Goal: Information Seeking & Learning: Compare options

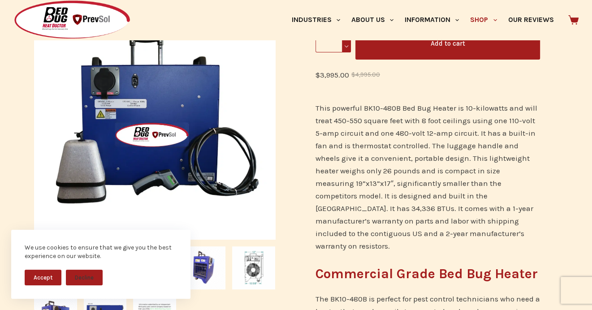
scroll to position [224, 0]
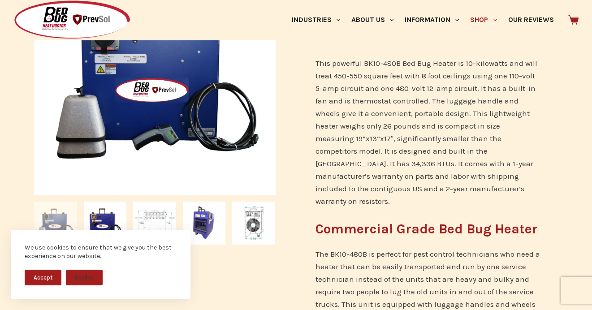
click at [44, 280] on button "Accept" at bounding box center [43, 278] width 37 height 16
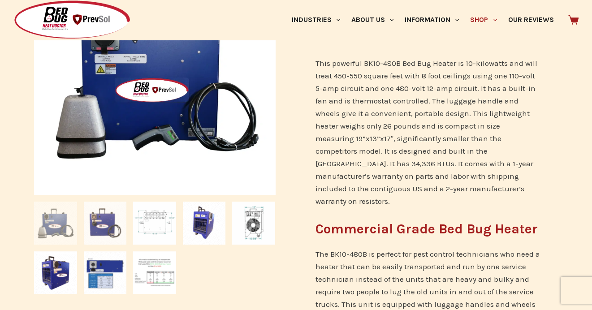
click at [112, 228] on img at bounding box center [105, 223] width 43 height 43
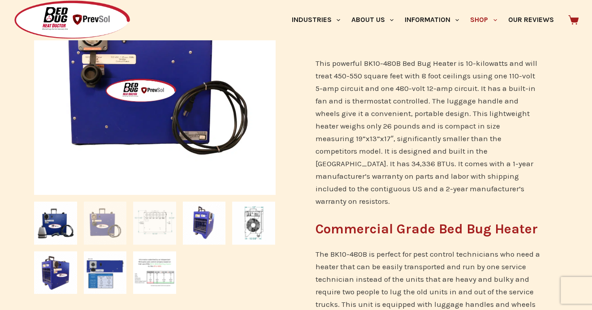
click at [163, 226] on img at bounding box center [154, 223] width 43 height 43
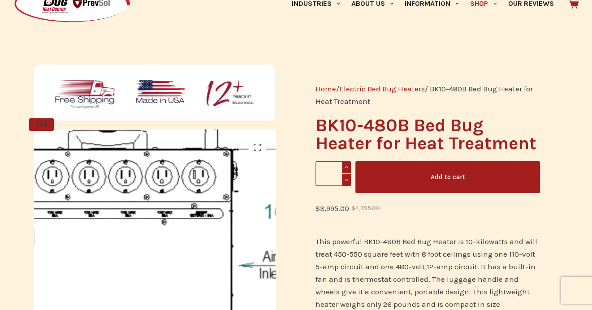
scroll to position [45, 0]
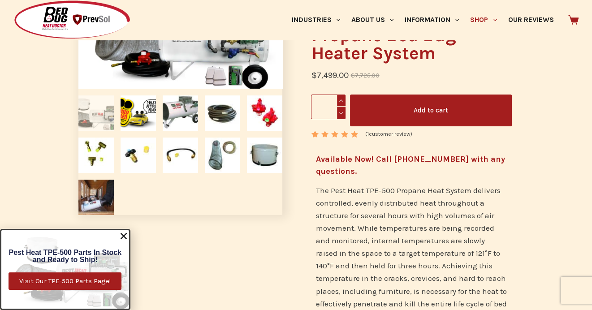
scroll to position [134, 0]
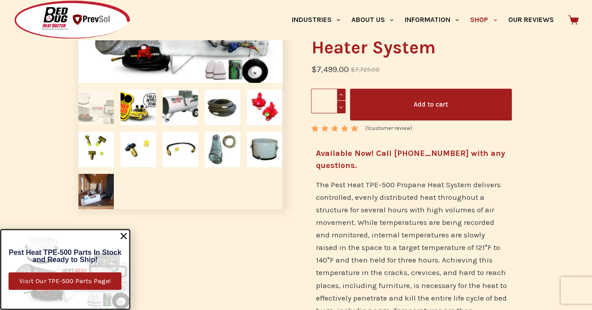
click at [99, 111] on img at bounding box center [95, 107] width 35 height 35
click at [176, 105] on img at bounding box center [180, 107] width 35 height 35
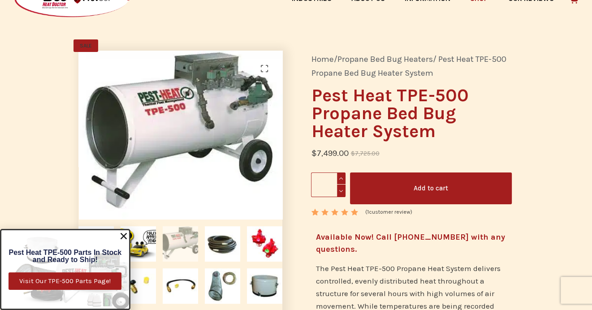
scroll to position [45, 0]
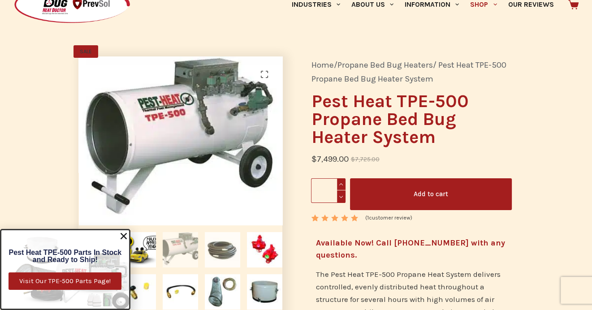
click at [227, 248] on img at bounding box center [222, 249] width 35 height 35
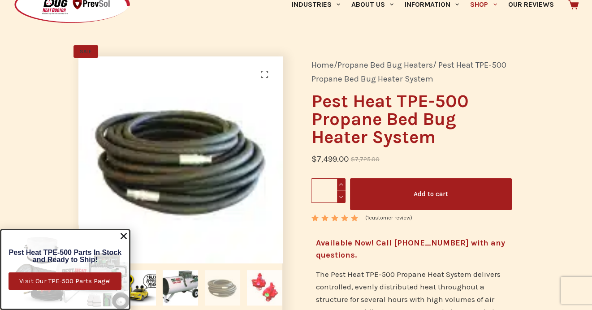
click at [263, 287] on img at bounding box center [264, 287] width 35 height 35
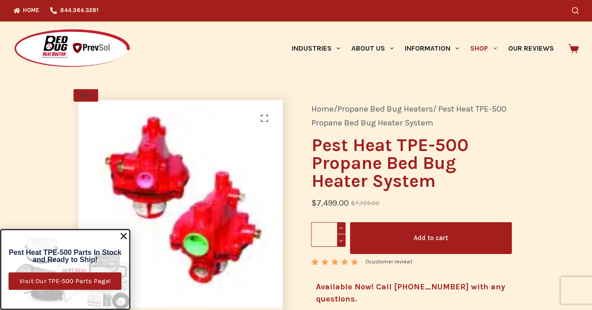
scroll to position [0, 0]
